Goal: Transaction & Acquisition: Subscribe to service/newsletter

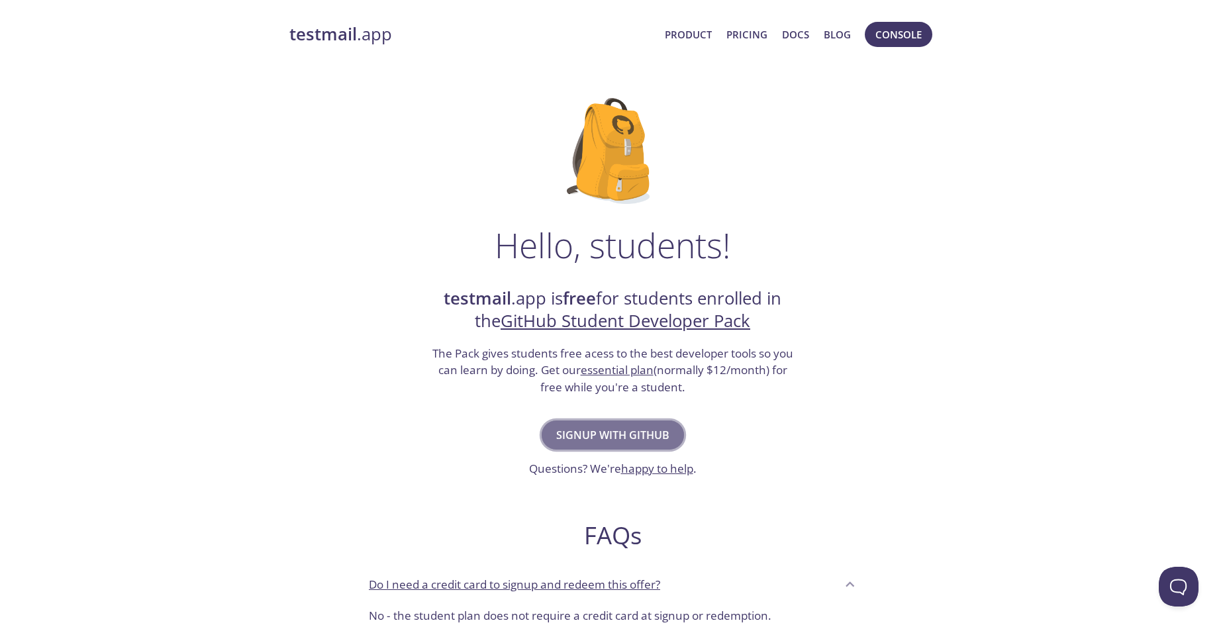
click at [615, 432] on span "Signup with GitHub" at bounding box center [612, 435] width 113 height 19
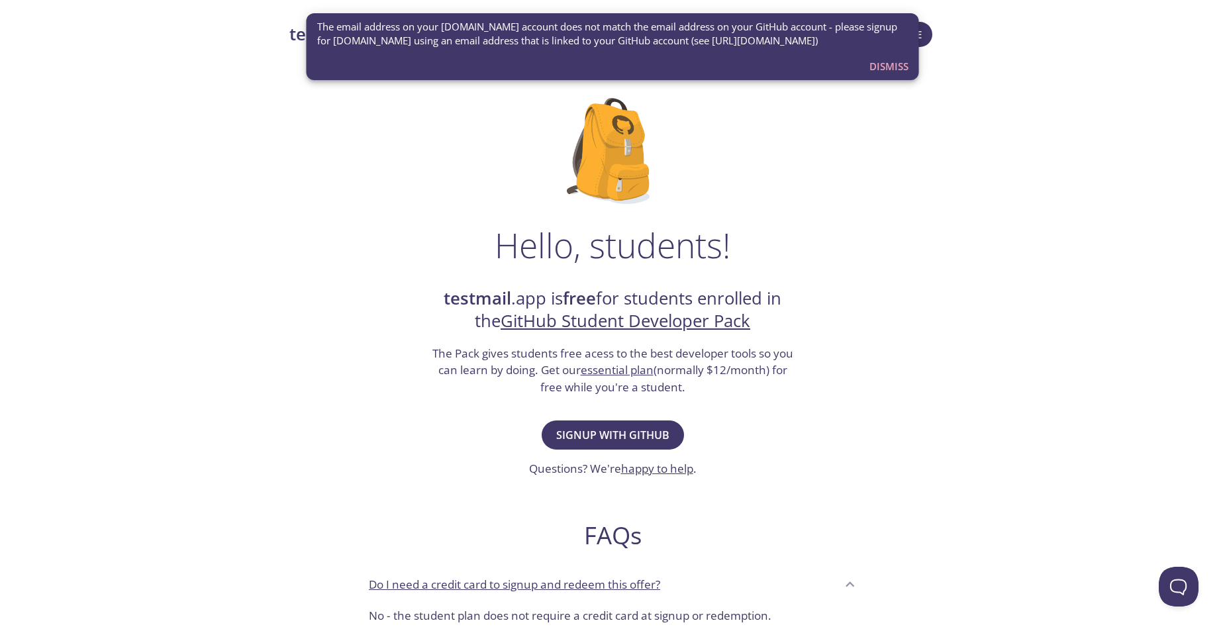
click at [451, 222] on div "Hello, students! testmail .app is free for students enrolled in the GitHub Stud…" at bounding box center [612, 481] width 646 height 808
click at [905, 70] on span "Dismiss" at bounding box center [888, 66] width 39 height 17
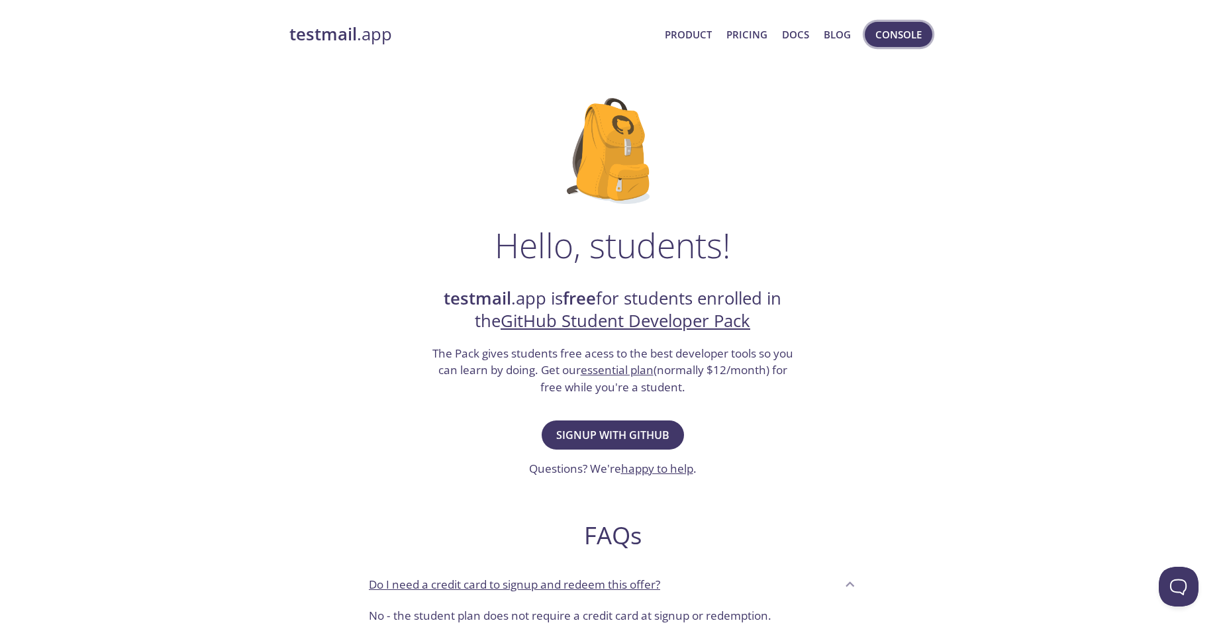
click at [872, 33] on button "Console" at bounding box center [899, 34] width 68 height 25
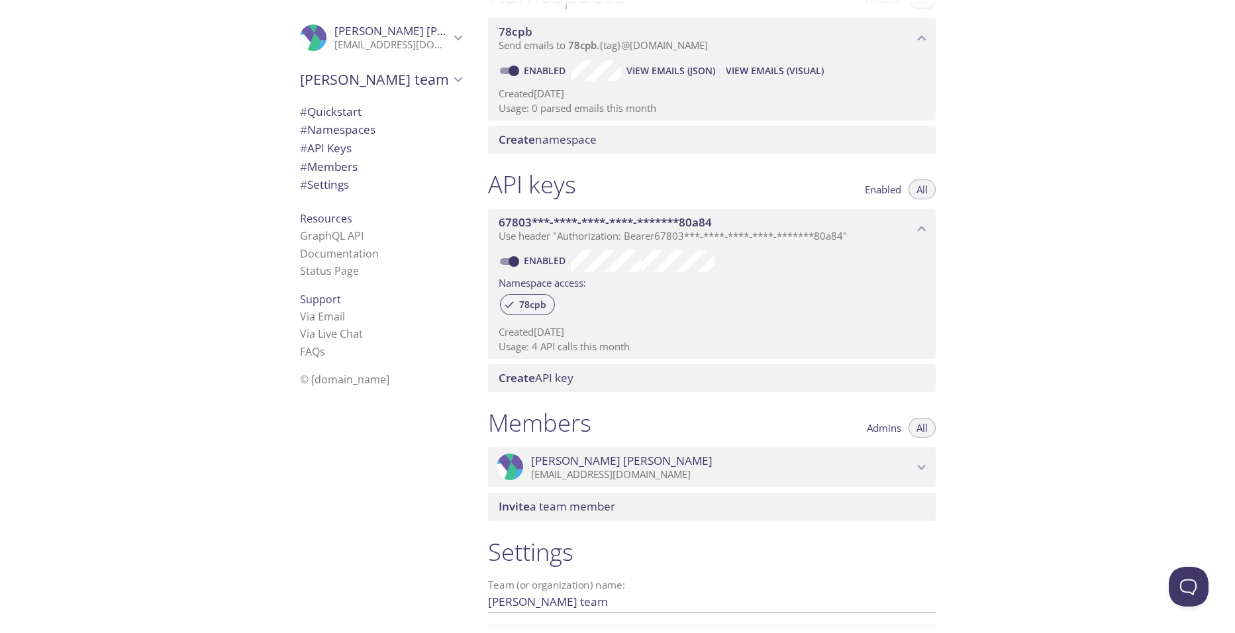
scroll to position [309, 0]
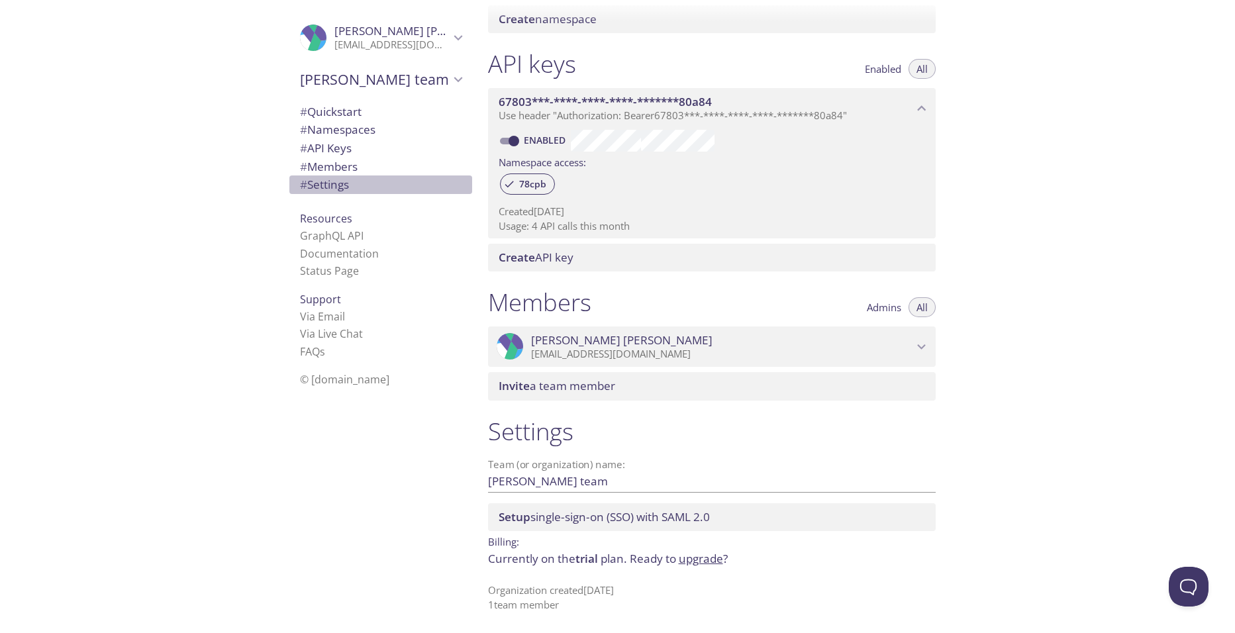
click at [326, 188] on span "# Settings" at bounding box center [324, 184] width 49 height 15
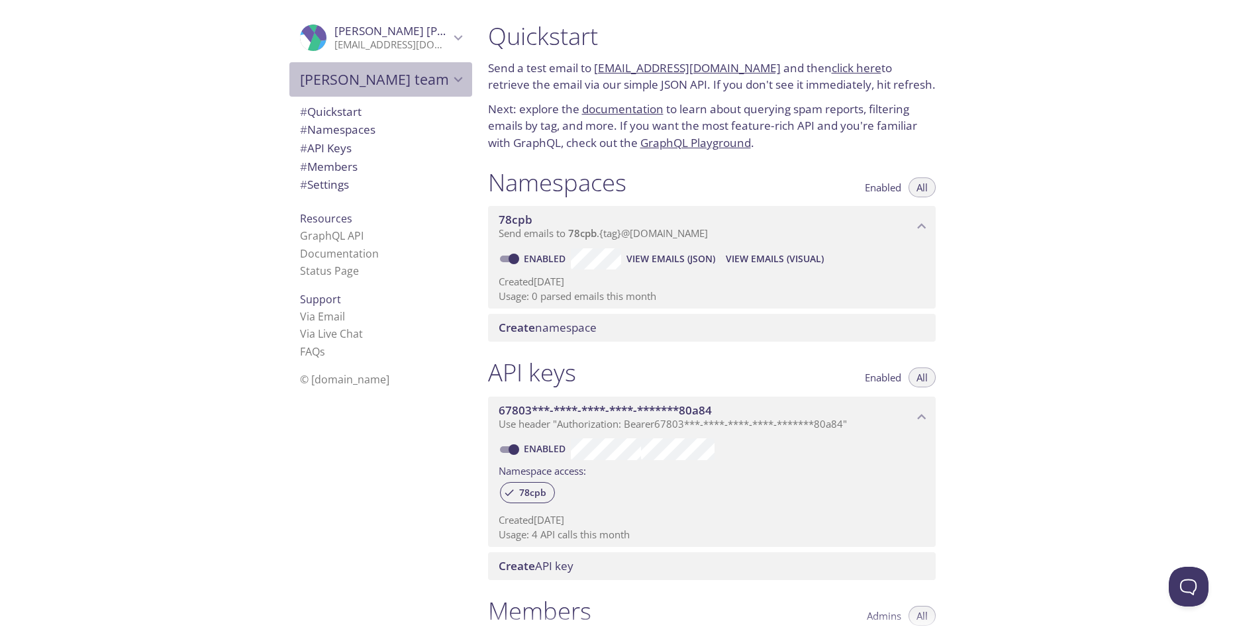
click at [370, 74] on span "Carlos Daniel's team" at bounding box center [375, 79] width 150 height 19
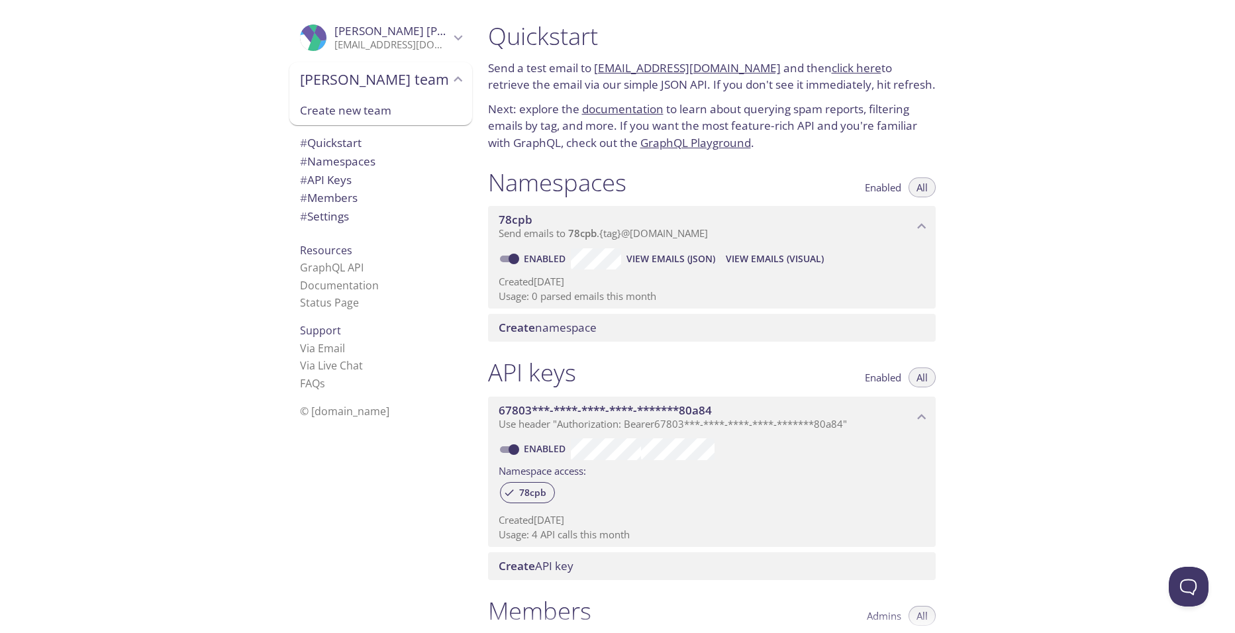
click at [385, 48] on p "carlosdanielayalaramos@gmail.com" at bounding box center [391, 44] width 115 height 13
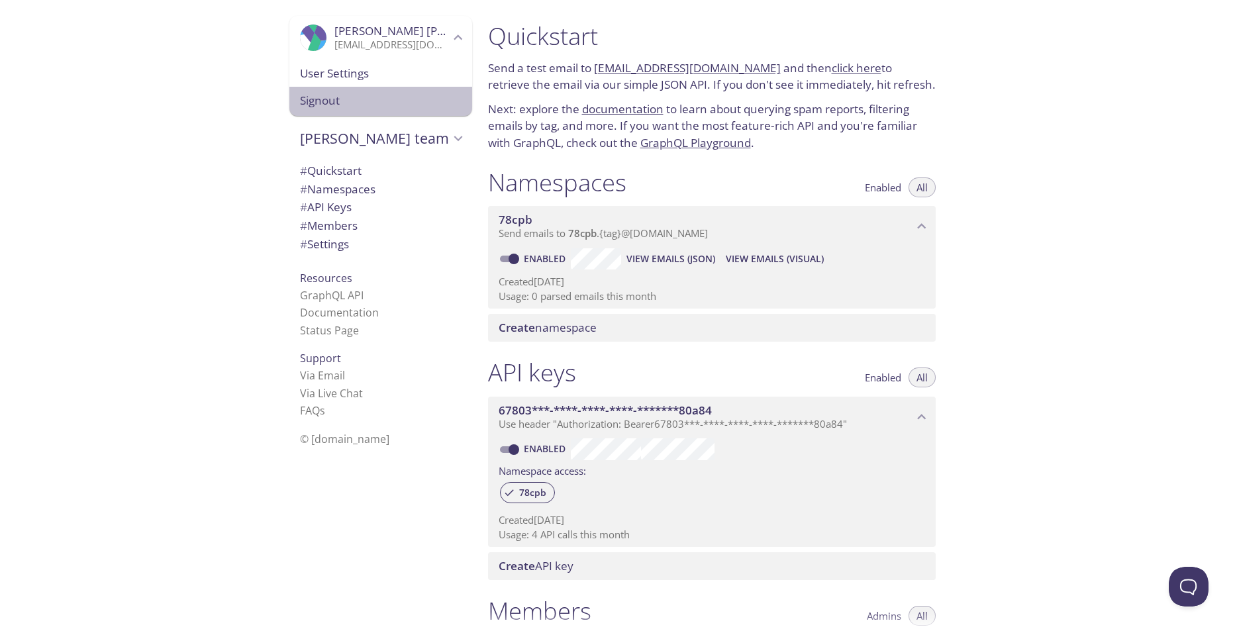
click at [336, 107] on span "Signout" at bounding box center [381, 100] width 162 height 17
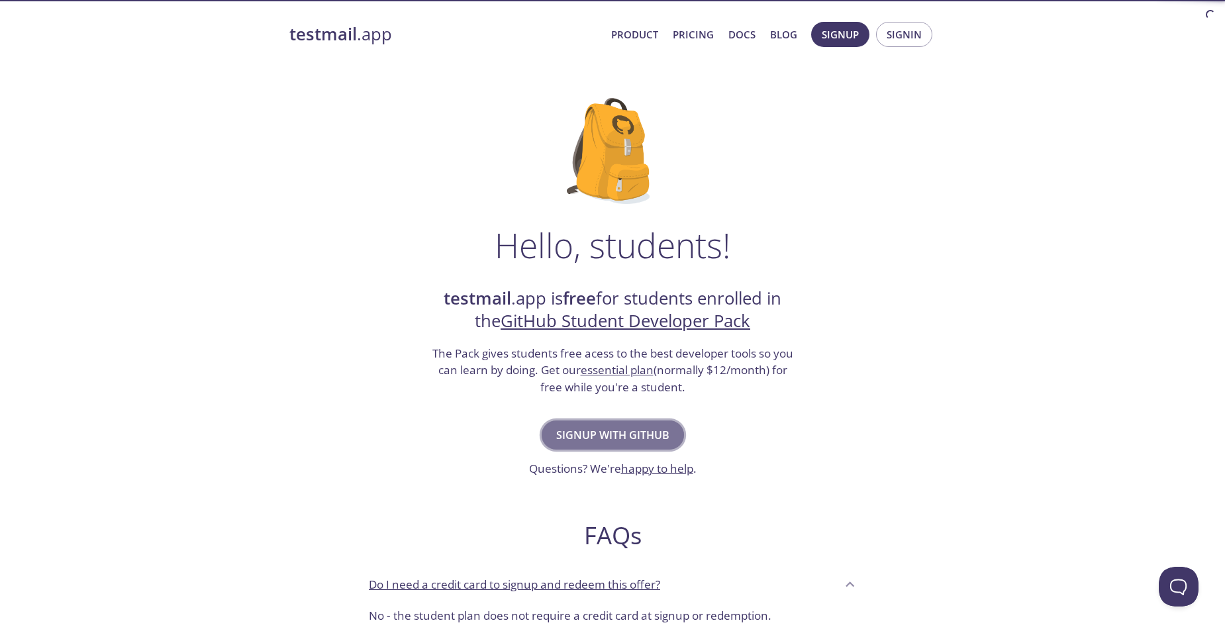
click at [618, 436] on span "Signup with GitHub" at bounding box center [612, 435] width 113 height 19
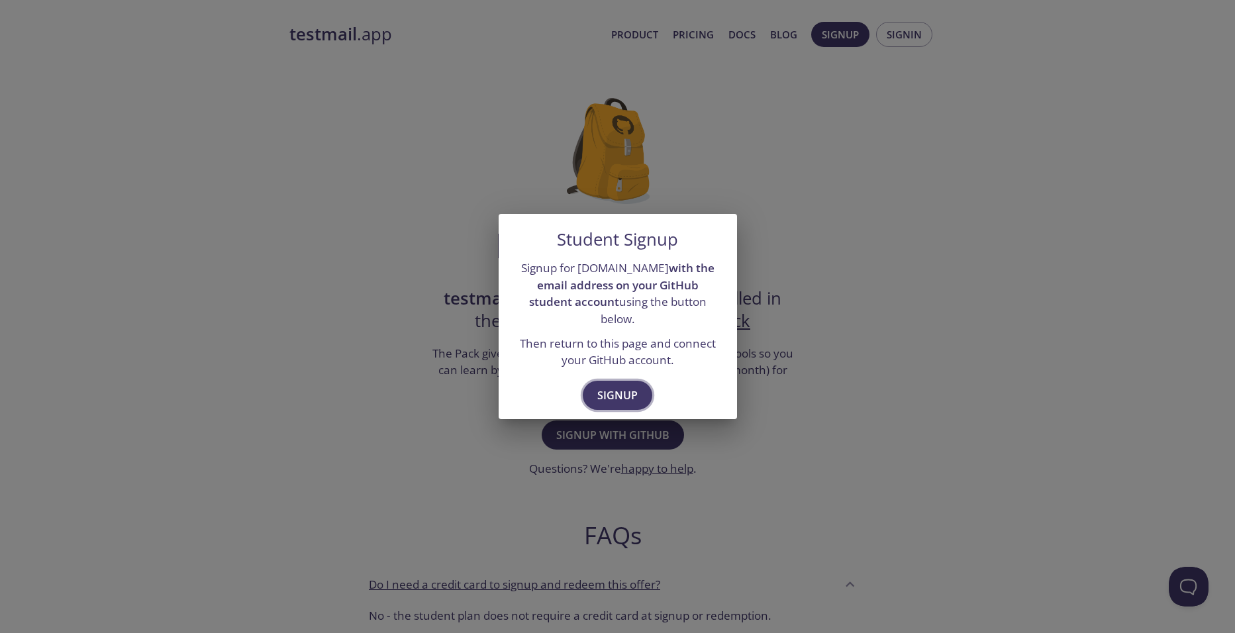
click at [612, 386] on span "Signup" at bounding box center [617, 395] width 40 height 19
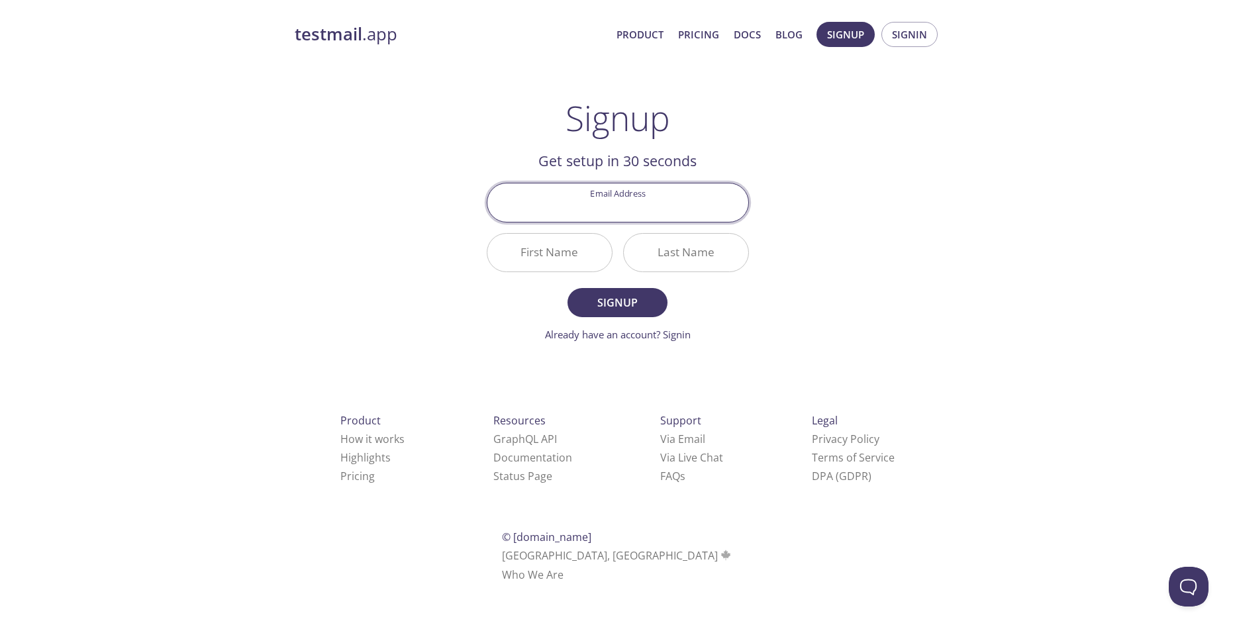
click at [656, 198] on input "Email Address" at bounding box center [617, 202] width 261 height 38
type input "[EMAIL_ADDRESS][DOMAIN_NAME]"
type input "[PERSON_NAME] [PERSON_NAME]"
type input "[PERSON_NAME]"
click at [592, 252] on input "[PERSON_NAME] [PERSON_NAME]" at bounding box center [549, 253] width 124 height 38
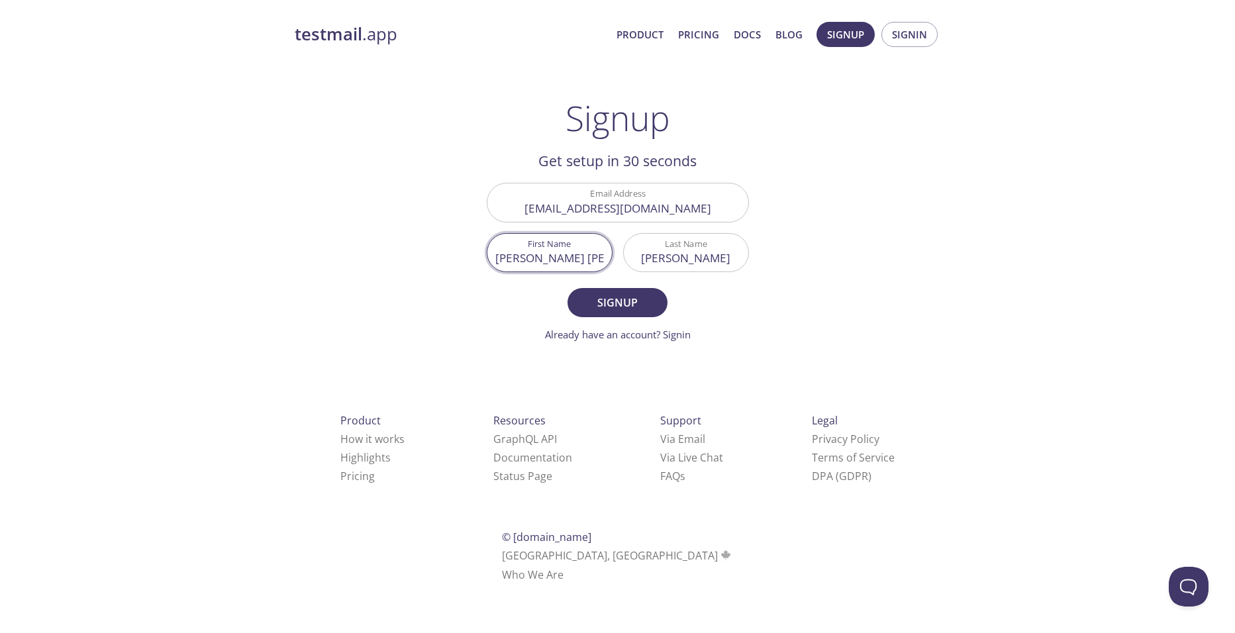
click at [592, 252] on input "[PERSON_NAME] [PERSON_NAME]" at bounding box center [549, 253] width 124 height 38
type input "[PERSON_NAME]"
click at [713, 254] on input "[PERSON_NAME]" at bounding box center [686, 253] width 124 height 38
drag, startPoint x: 667, startPoint y: 261, endPoint x: 685, endPoint y: 261, distance: 17.9
click at [668, 261] on input "[PERSON_NAME]" at bounding box center [686, 253] width 124 height 38
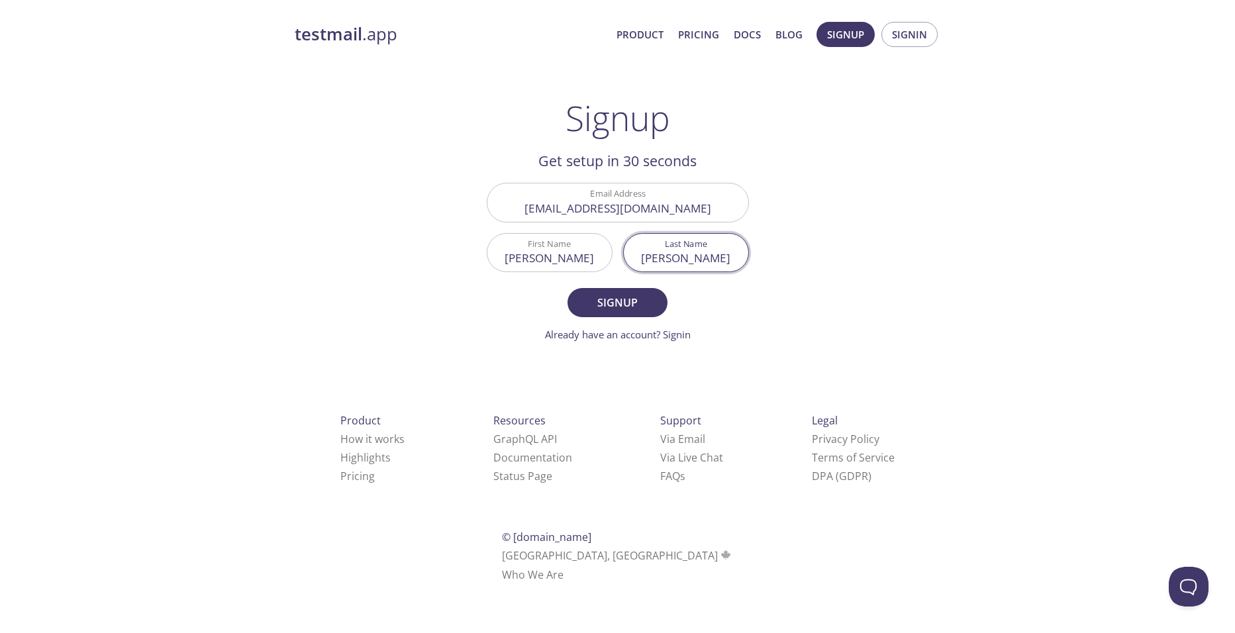
type input "[PERSON_NAME]"
click at [617, 281] on form "Email Address [EMAIL_ADDRESS][DOMAIN_NAME] First Name [PERSON_NAME] Last Name […" at bounding box center [618, 262] width 262 height 159
click at [613, 283] on form "Email Address [EMAIL_ADDRESS][DOMAIN_NAME] First Name [PERSON_NAME] Last Name […" at bounding box center [618, 262] width 262 height 159
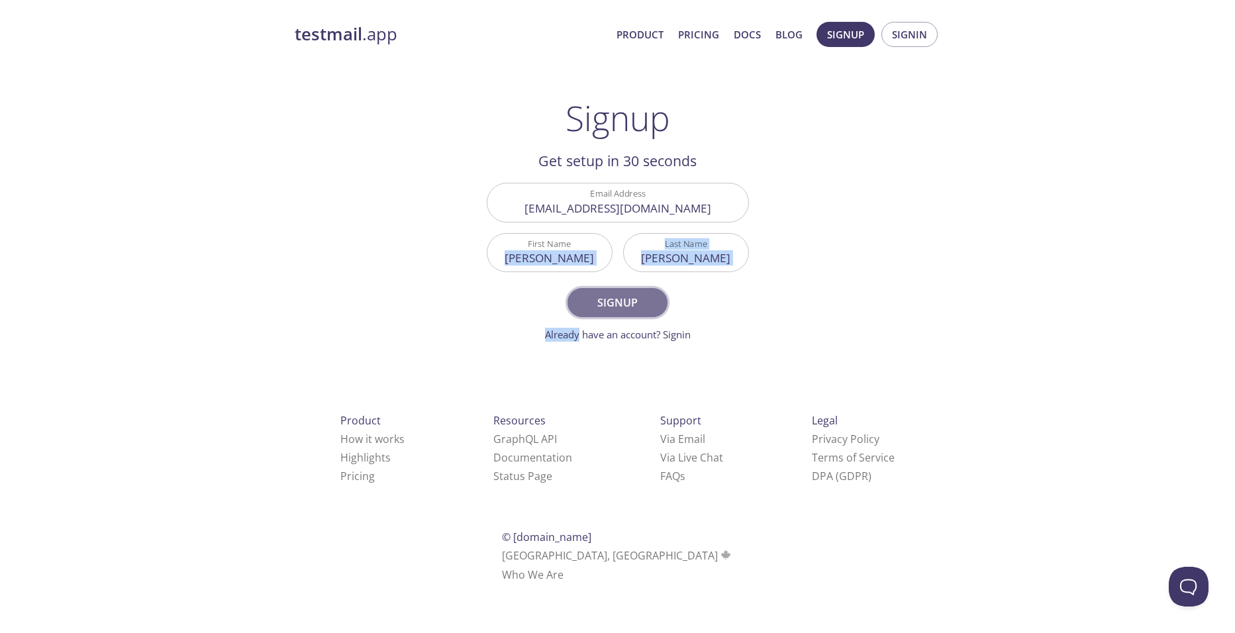
drag, startPoint x: 613, startPoint y: 283, endPoint x: 589, endPoint y: 305, distance: 32.8
click at [589, 305] on span "Signup" at bounding box center [617, 302] width 70 height 19
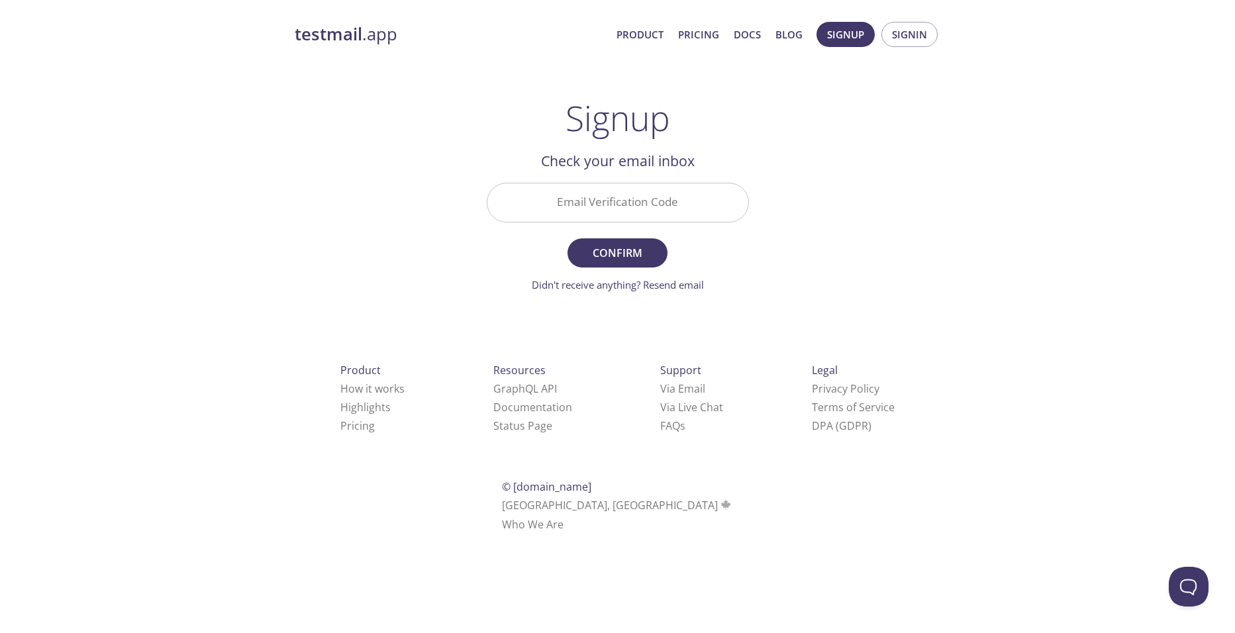
click at [585, 202] on input "Email Verification Code" at bounding box center [617, 202] width 261 height 38
paste input "9VMFDG5"
type input "9VMFDG5"
click at [614, 250] on span "Confirm" at bounding box center [617, 253] width 70 height 19
